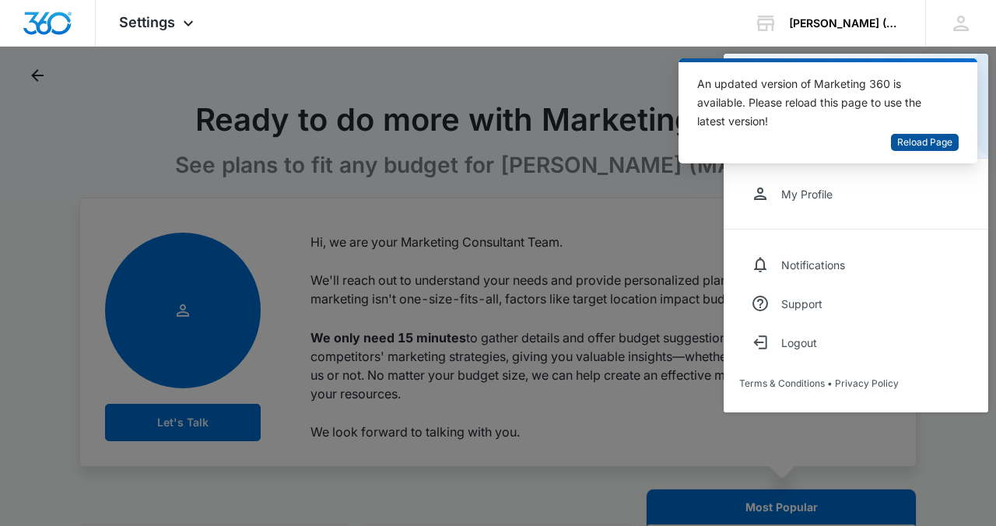
click at [901, 143] on span "Reload Page" at bounding box center [925, 142] width 55 height 15
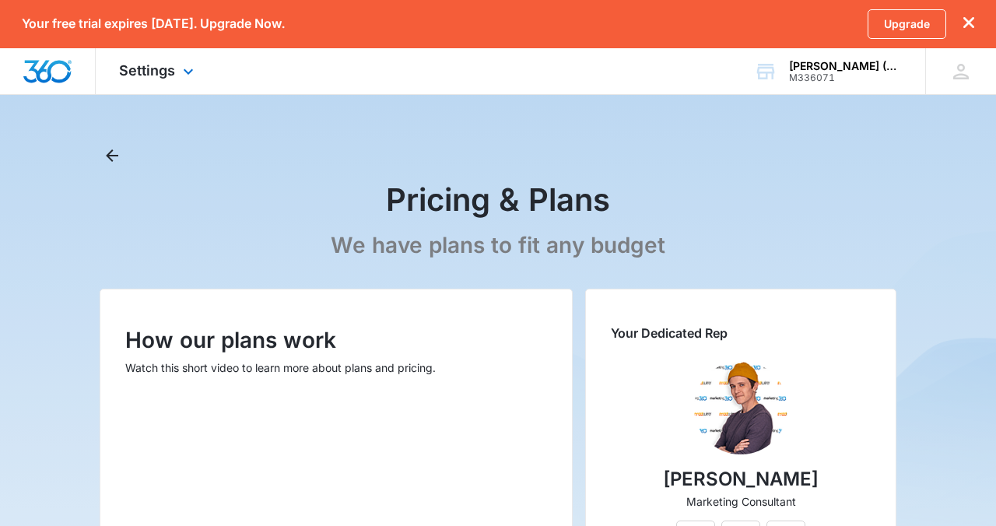
click at [165, 79] on div "Settings Apps Reputation Websites Forms CRM Email Shop Payments POS Ads Intelli…" at bounding box center [158, 71] width 125 height 46
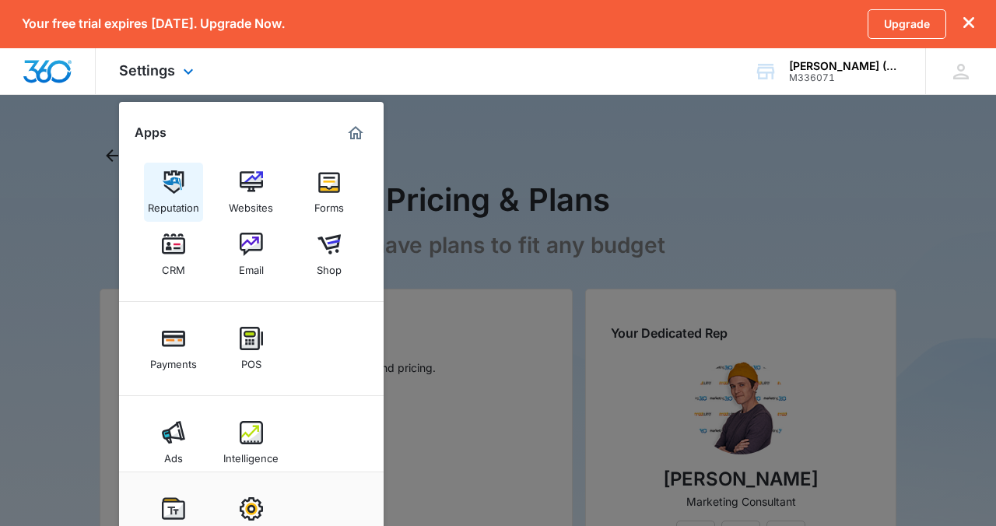
click at [168, 188] on img at bounding box center [173, 181] width 23 height 23
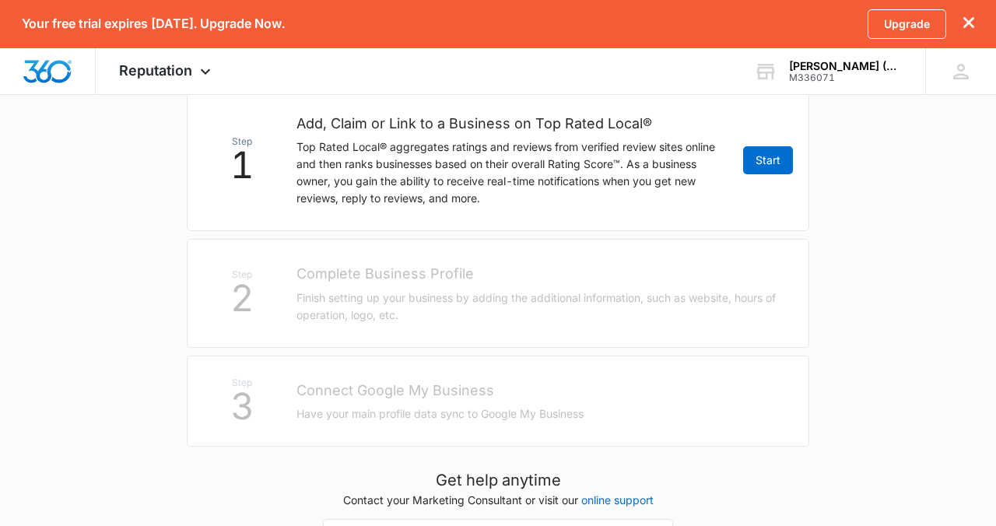
scroll to position [475, 0]
